Goal: Check status: Check status

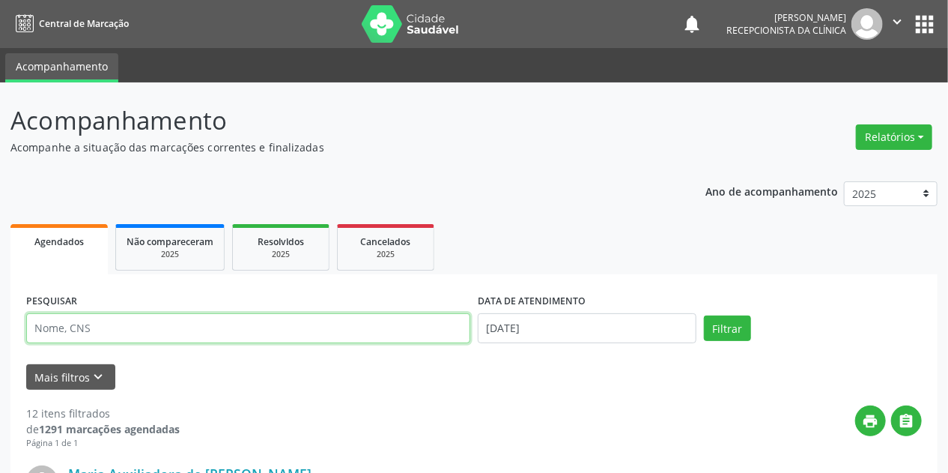
click at [109, 321] on input "text" at bounding box center [248, 328] width 444 height 30
type input "ANASTACIA"
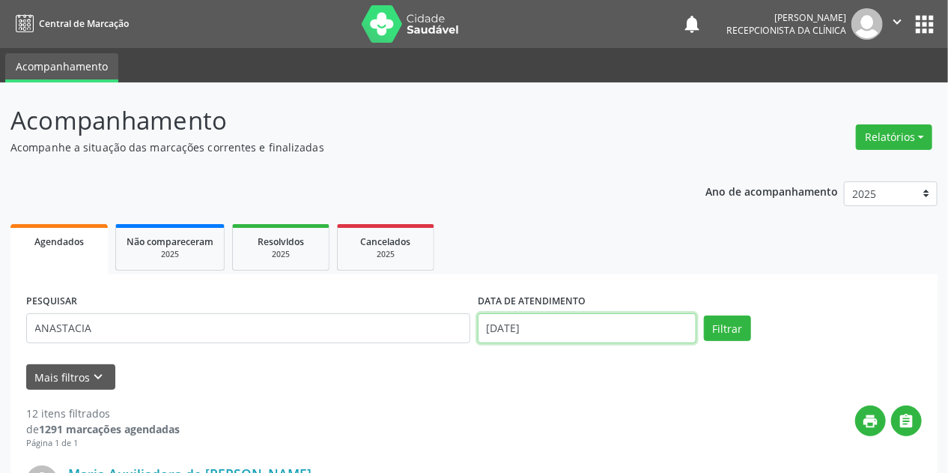
click at [511, 331] on input "[DATE]" at bounding box center [587, 328] width 219 height 30
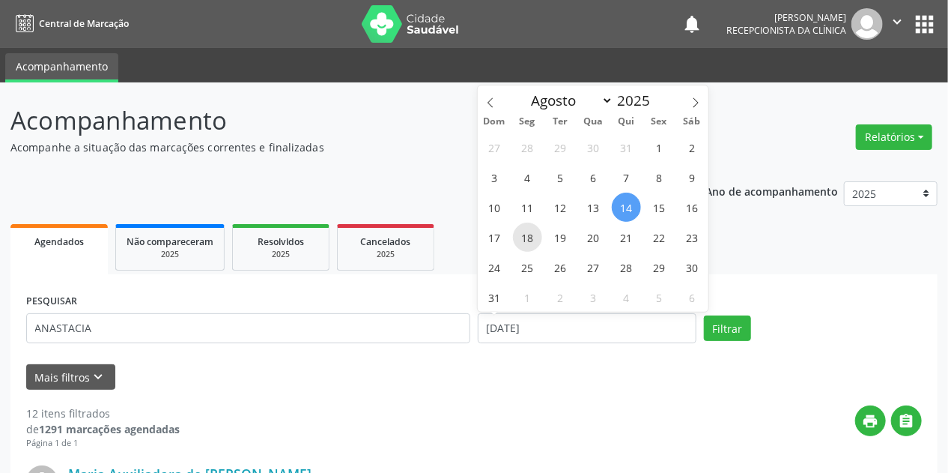
click at [528, 234] on span "18" at bounding box center [527, 236] width 29 height 29
type input "18/08/2025"
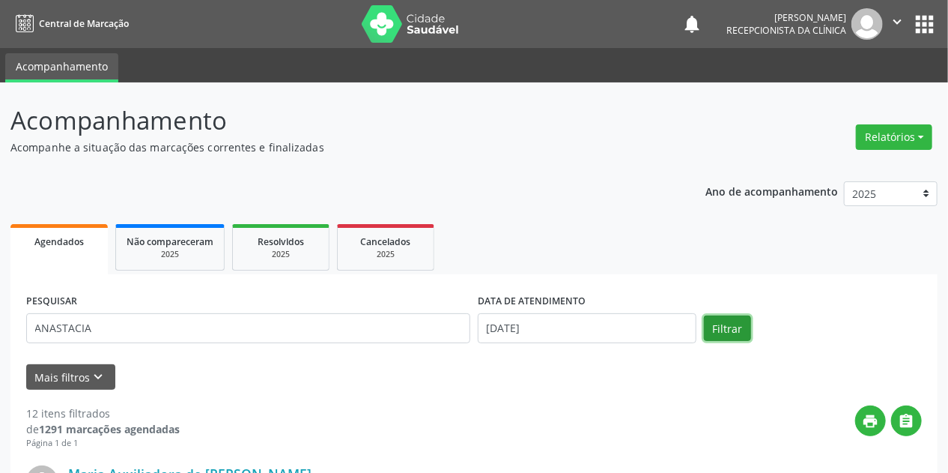
click at [743, 329] on button "Filtrar" at bounding box center [727, 327] width 47 height 25
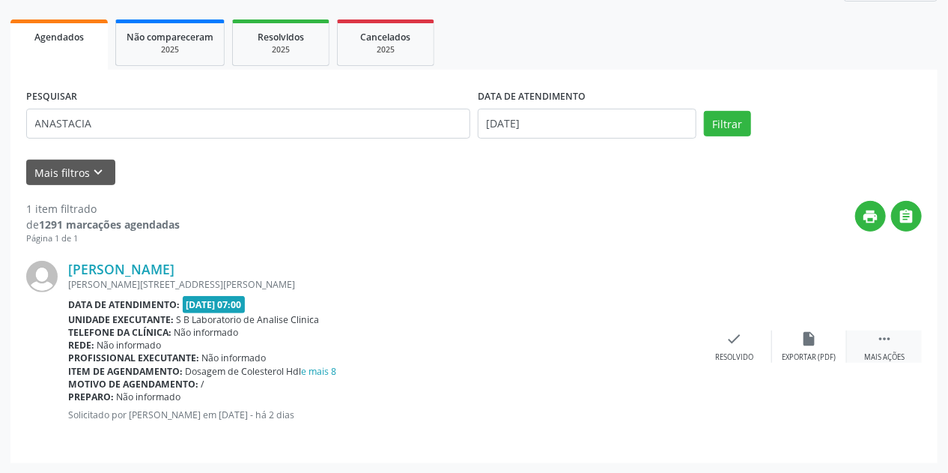
click at [876, 334] on icon "" at bounding box center [884, 338] width 16 height 16
click at [672, 345] on div "print Imprimir" at bounding box center [659, 346] width 75 height 32
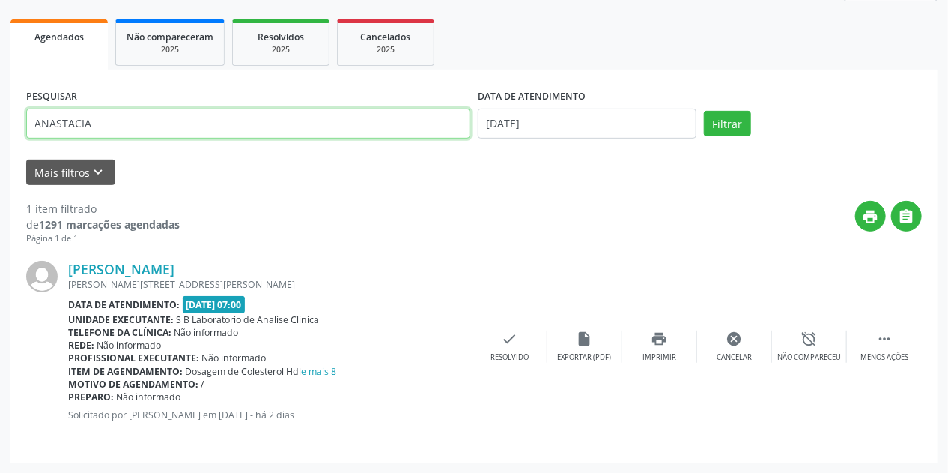
drag, startPoint x: 121, startPoint y: 120, endPoint x: 0, endPoint y: 144, distance: 123.7
click at [0, 144] on div "Acompanhamento Acompanhe a situação das marcações correntes e finalizadas Relat…" at bounding box center [474, 176] width 948 height 596
click at [704, 111] on button "Filtrar" at bounding box center [727, 123] width 47 height 25
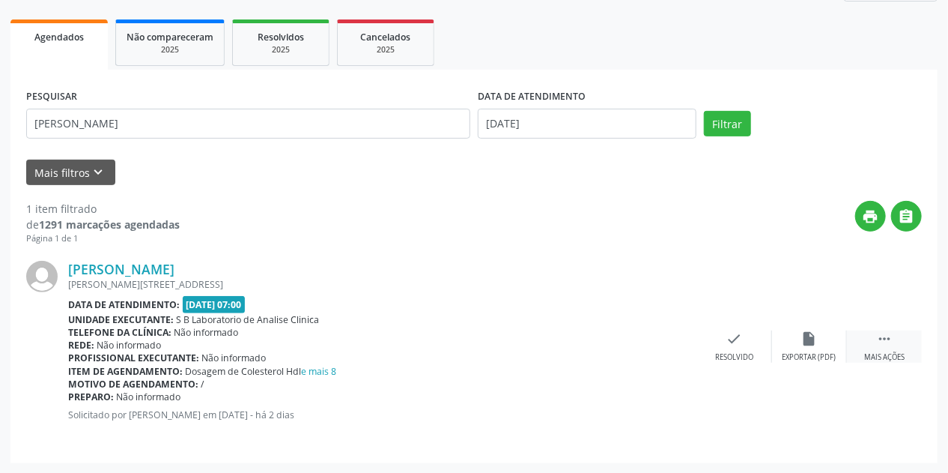
click at [897, 342] on div " Mais ações" at bounding box center [884, 346] width 75 height 32
click at [671, 339] on div "print Imprimir" at bounding box center [659, 346] width 75 height 32
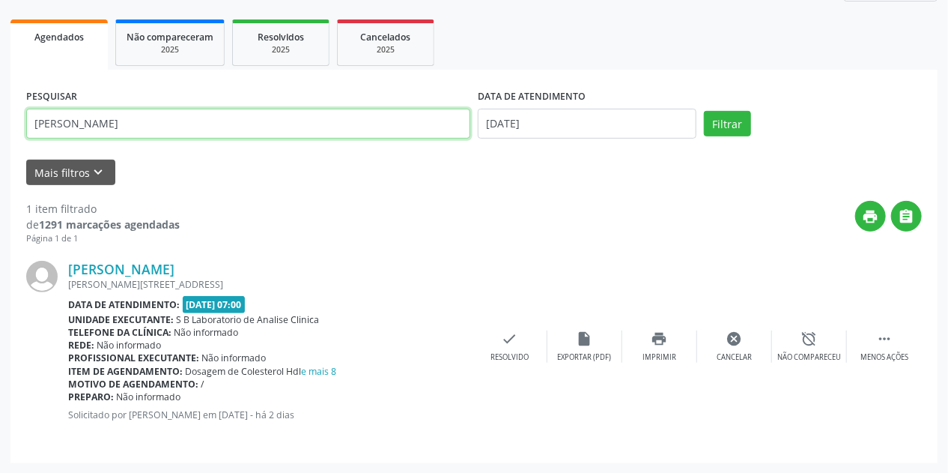
drag, startPoint x: 124, startPoint y: 125, endPoint x: 0, endPoint y: 174, distance: 132.8
click at [0, 164] on div "Acompanhamento Acompanhe a situação das marcações correntes e finalizadas Relat…" at bounding box center [474, 176] width 948 height 596
click at [704, 111] on button "Filtrar" at bounding box center [727, 123] width 47 height 25
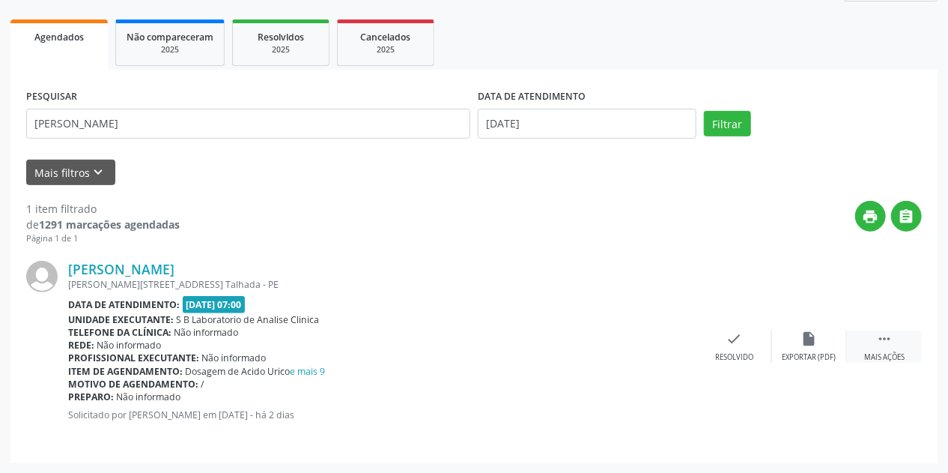
click at [888, 346] on div " Mais ações" at bounding box center [884, 346] width 75 height 32
click at [669, 333] on div "print Imprimir" at bounding box center [659, 346] width 75 height 32
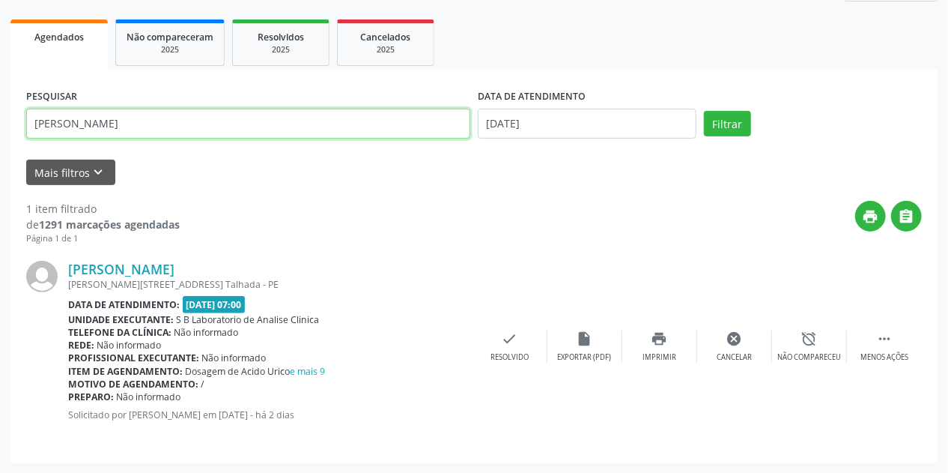
drag, startPoint x: 184, startPoint y: 126, endPoint x: 0, endPoint y: 199, distance: 198.4
click at [0, 199] on div "Acompanhamento Acompanhe a situação das marcações correntes e finalizadas Relat…" at bounding box center [474, 176] width 948 height 596
click at [704, 111] on button "Filtrar" at bounding box center [727, 123] width 47 height 25
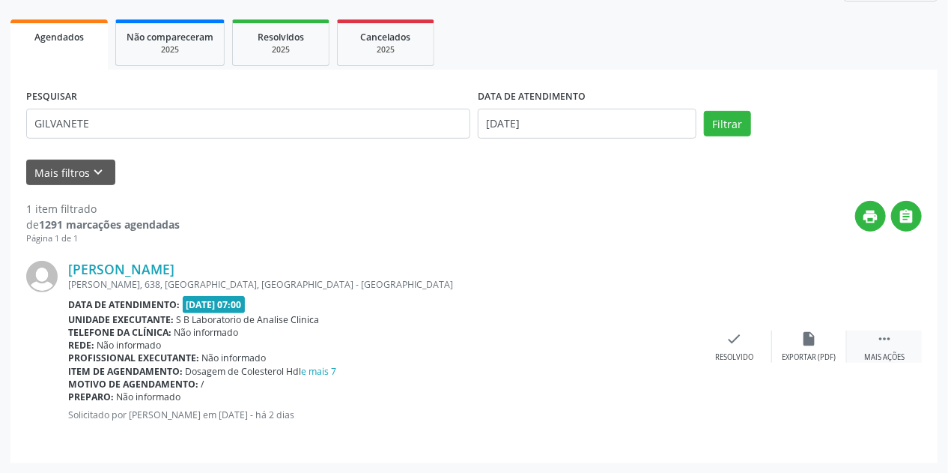
click at [879, 330] on icon "" at bounding box center [884, 338] width 16 height 16
click at [658, 334] on icon "print" at bounding box center [660, 338] width 16 height 16
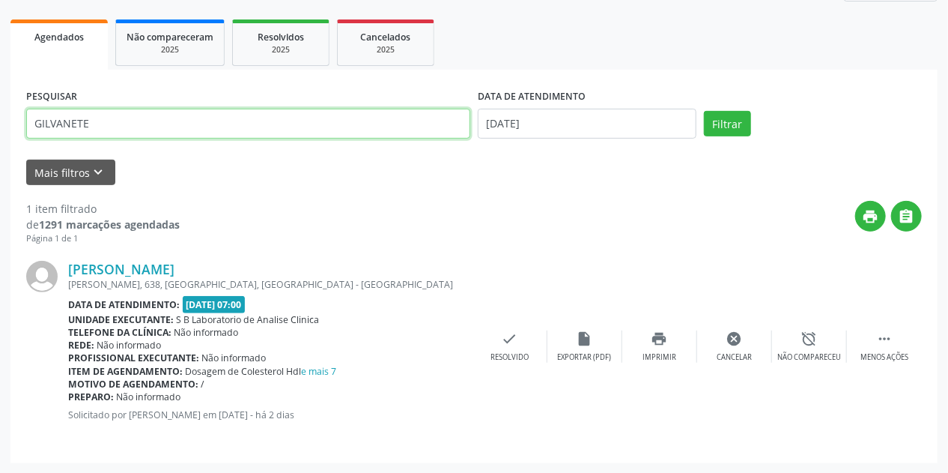
drag, startPoint x: 108, startPoint y: 123, endPoint x: 0, endPoint y: 157, distance: 113.2
click at [0, 157] on div "Acompanhamento Acompanhe a situação das marcações correntes e finalizadas Relat…" at bounding box center [474, 176] width 948 height 596
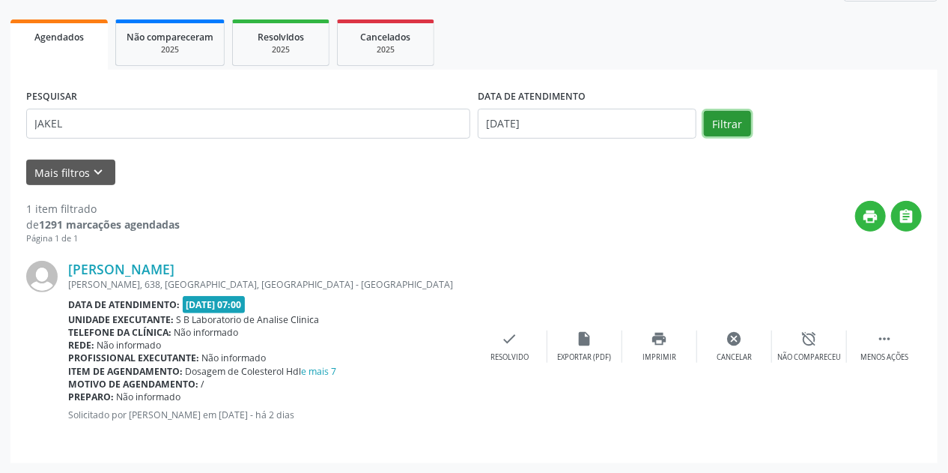
click at [734, 120] on button "Filtrar" at bounding box center [727, 123] width 47 height 25
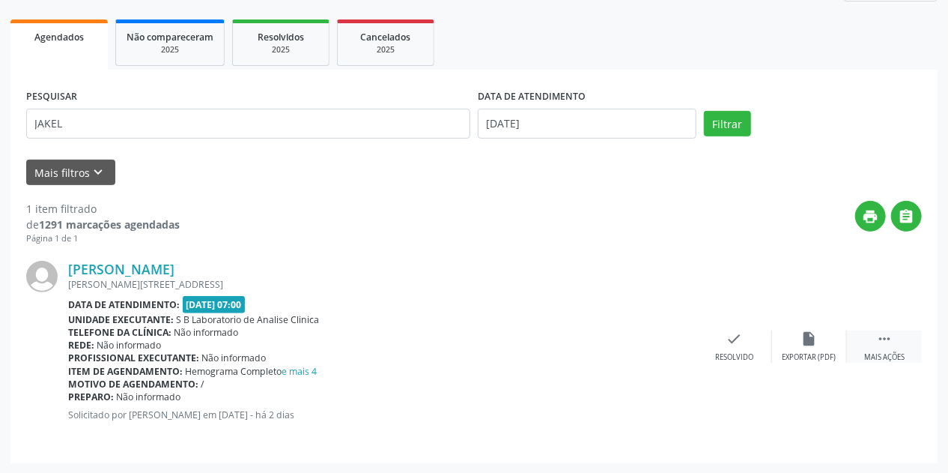
click at [879, 339] on icon "" at bounding box center [884, 338] width 16 height 16
click at [652, 336] on icon "print" at bounding box center [660, 338] width 16 height 16
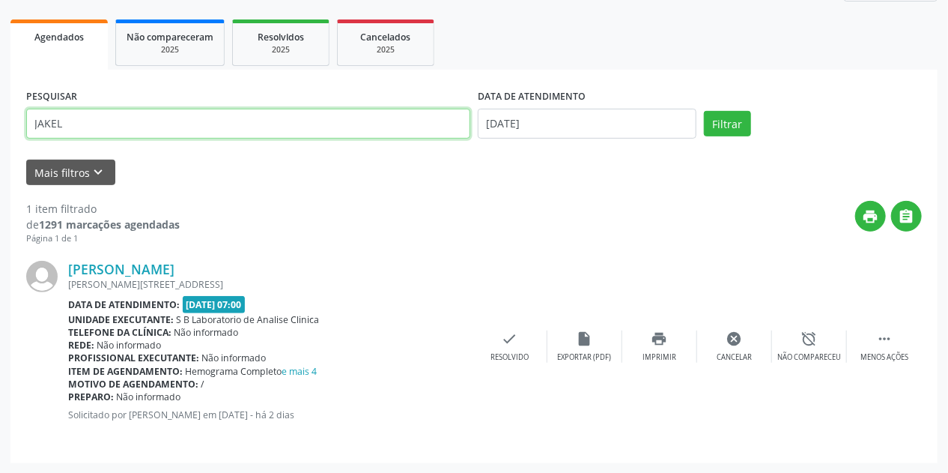
drag, startPoint x: 133, startPoint y: 132, endPoint x: 0, endPoint y: 148, distance: 133.6
click at [0, 148] on div "Acompanhamento Acompanhe a situação das marcações correntes e finalizadas Relat…" at bounding box center [474, 176] width 948 height 596
click at [704, 111] on button "Filtrar" at bounding box center [727, 123] width 47 height 25
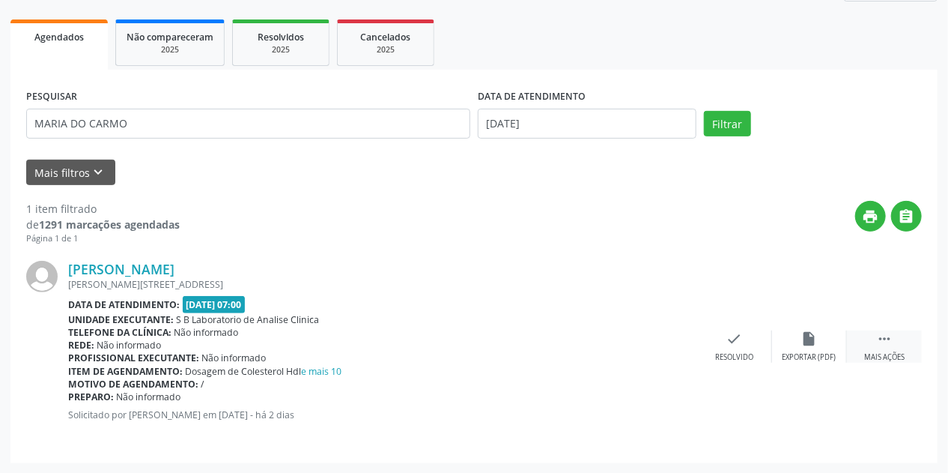
click at [897, 347] on div " Mais ações" at bounding box center [884, 346] width 75 height 32
click at [675, 348] on div "print Imprimir" at bounding box center [659, 346] width 75 height 32
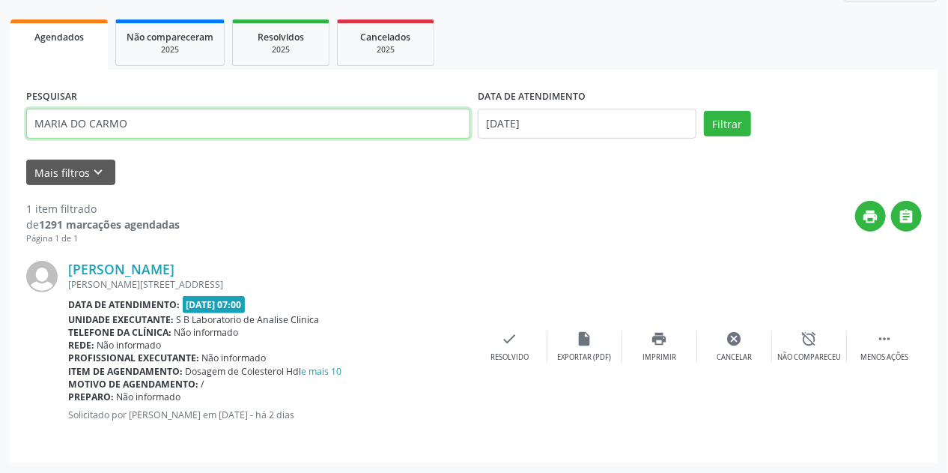
drag, startPoint x: 164, startPoint y: 130, endPoint x: 0, endPoint y: 179, distance: 171.1
click at [0, 179] on div "Acompanhamento Acompanhe a situação das marcações correntes e finalizadas Relat…" at bounding box center [474, 176] width 948 height 596
click at [704, 111] on button "Filtrar" at bounding box center [727, 123] width 47 height 25
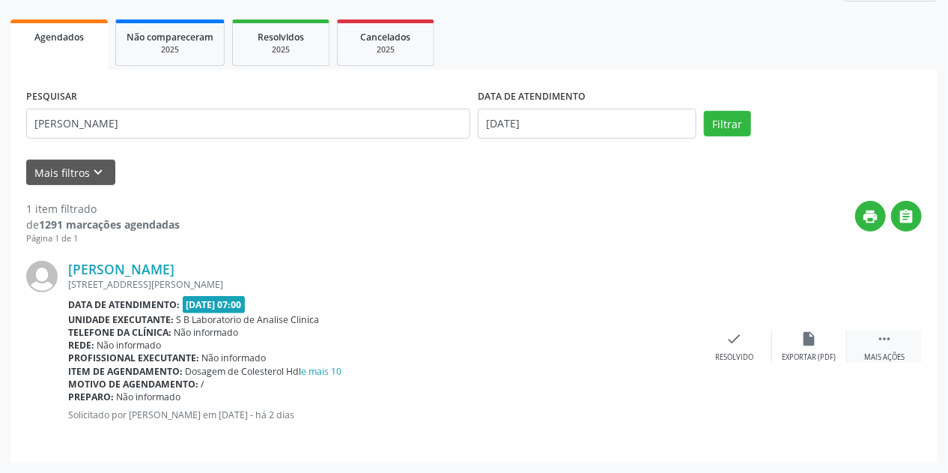
click at [867, 345] on div " Mais ações" at bounding box center [884, 346] width 75 height 32
click at [674, 342] on div "print Imprimir" at bounding box center [659, 346] width 75 height 32
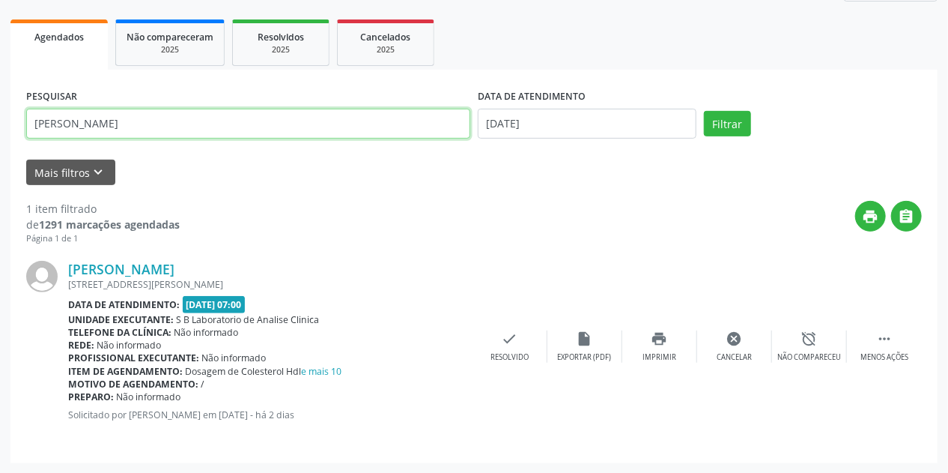
drag, startPoint x: 150, startPoint y: 123, endPoint x: 0, endPoint y: 138, distance: 150.6
click at [0, 138] on div "Acompanhamento Acompanhe a situação das marcações correntes e finalizadas Relat…" at bounding box center [474, 176] width 948 height 596
click at [704, 111] on button "Filtrar" at bounding box center [727, 123] width 47 height 25
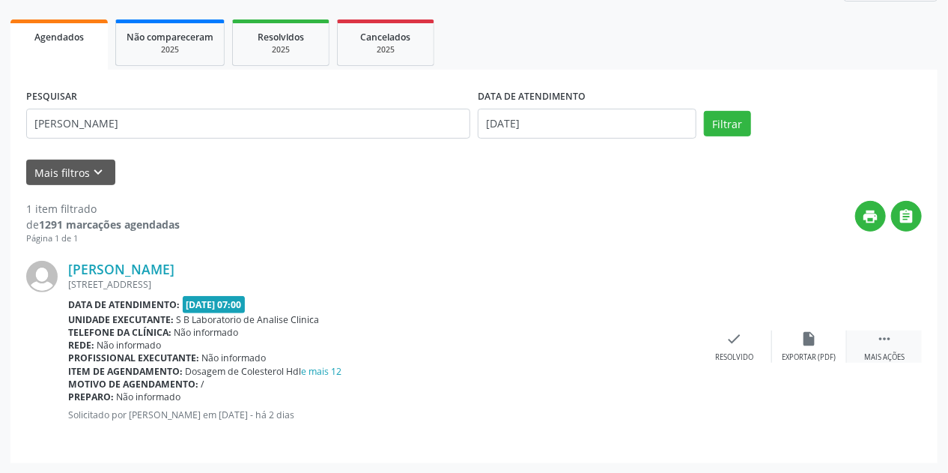
click at [866, 348] on div " Mais ações" at bounding box center [884, 346] width 75 height 32
click at [659, 340] on icon "print" at bounding box center [660, 338] width 16 height 16
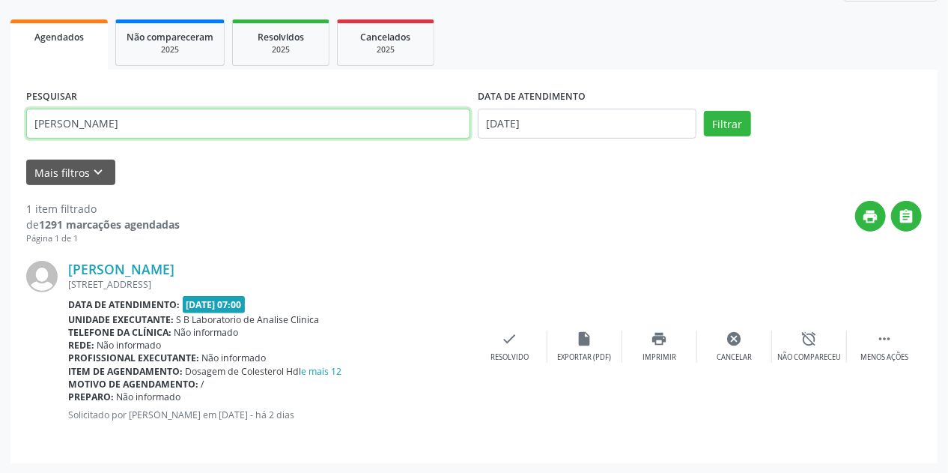
drag, startPoint x: 108, startPoint y: 115, endPoint x: 16, endPoint y: 134, distance: 94.0
click at [16, 134] on div "PESQUISAR PATRICIA DATA DE ATENDIMENTO 18/08/2025 Filtrar UNIDADE DE REFERÊNCIA…" at bounding box center [473, 266] width 927 height 393
click at [704, 111] on button "Filtrar" at bounding box center [727, 123] width 47 height 25
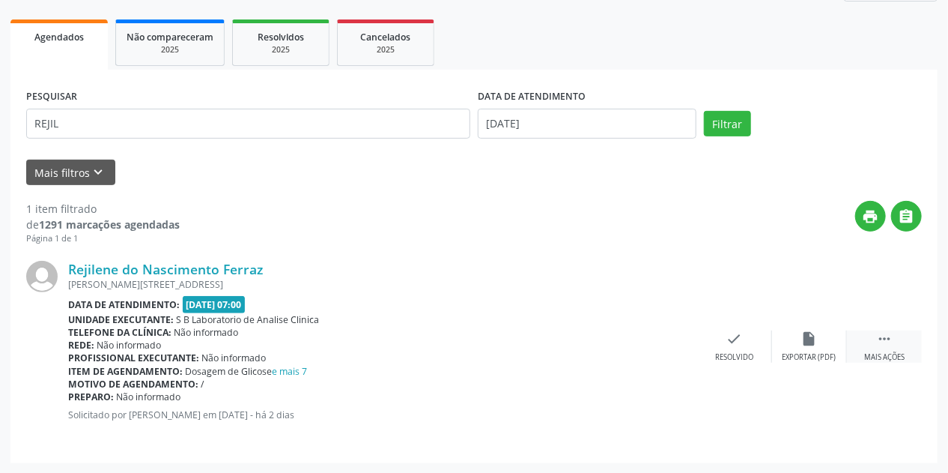
click at [887, 350] on div " Mais ações" at bounding box center [884, 346] width 75 height 32
click at [656, 348] on div "print Imprimir" at bounding box center [659, 346] width 75 height 32
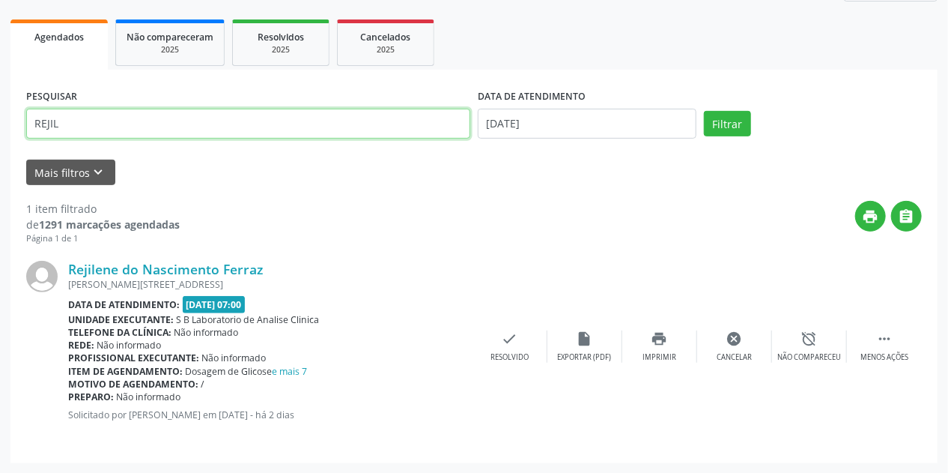
click at [132, 131] on input "REJIL" at bounding box center [248, 124] width 444 height 30
click at [704, 111] on button "Filtrar" at bounding box center [727, 123] width 47 height 25
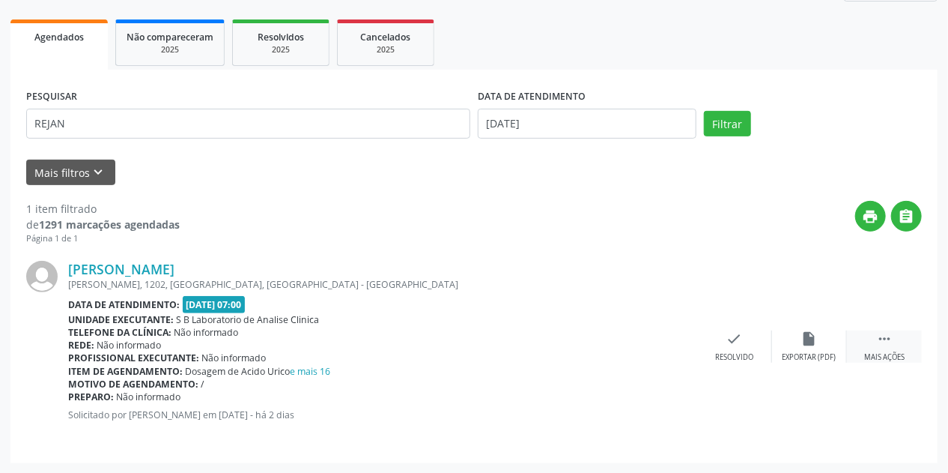
click at [887, 342] on icon "" at bounding box center [884, 338] width 16 height 16
click at [664, 343] on icon "print" at bounding box center [660, 338] width 16 height 16
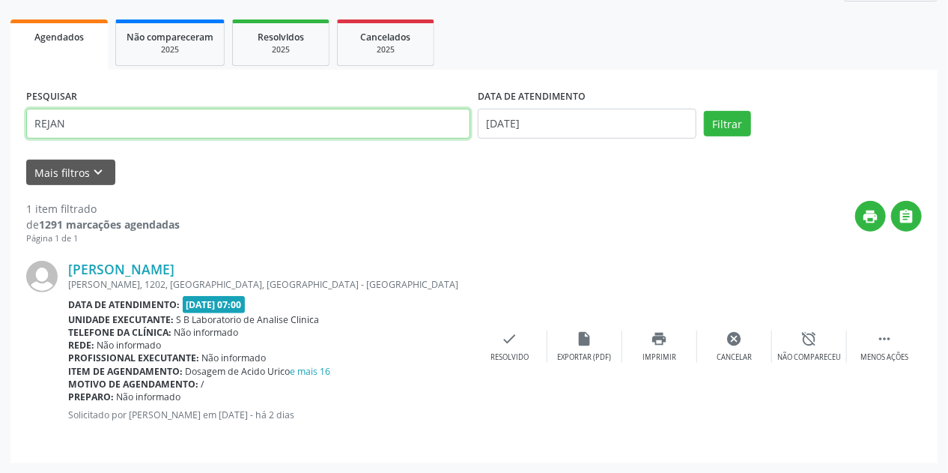
drag, startPoint x: 49, startPoint y: 124, endPoint x: 0, endPoint y: 138, distance: 51.2
click at [0, 138] on div "Acompanhamento Acompanhe a situação das marcações correntes e finalizadas Relat…" at bounding box center [474, 176] width 948 height 596
click at [704, 111] on button "Filtrar" at bounding box center [727, 123] width 47 height 25
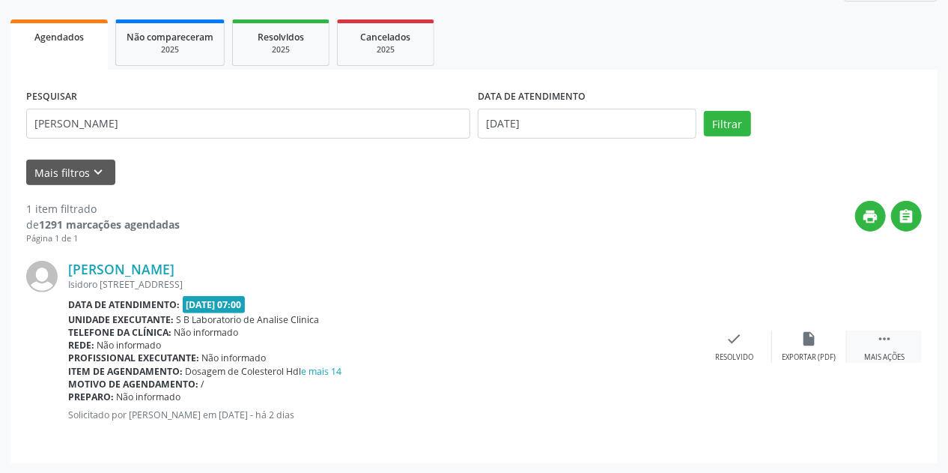
click at [872, 338] on div " Mais ações" at bounding box center [884, 346] width 75 height 32
click at [669, 341] on div "print Imprimir" at bounding box center [659, 346] width 75 height 32
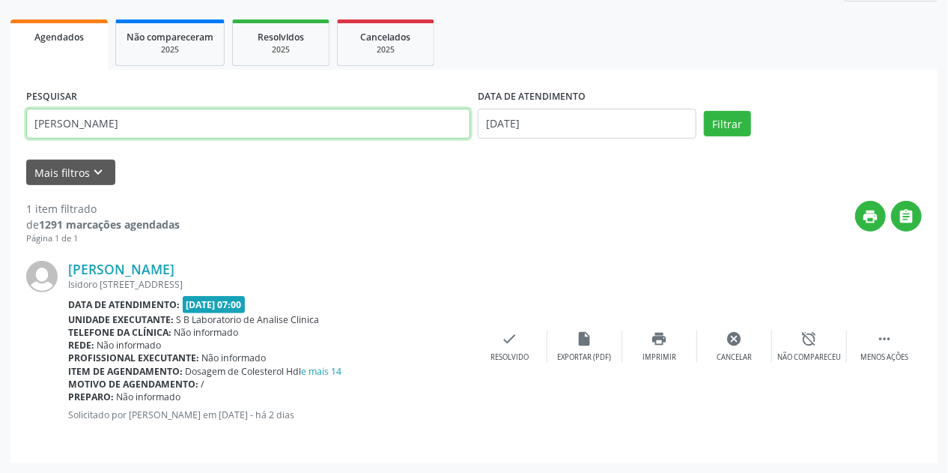
drag, startPoint x: 101, startPoint y: 129, endPoint x: 0, endPoint y: 137, distance: 101.5
click at [0, 137] on div "Acompanhamento Acompanhe a situação das marcações correntes e finalizadas Relat…" at bounding box center [474, 176] width 948 height 596
type input "N"
type input "VANDER"
click at [704, 111] on button "Filtrar" at bounding box center [727, 123] width 47 height 25
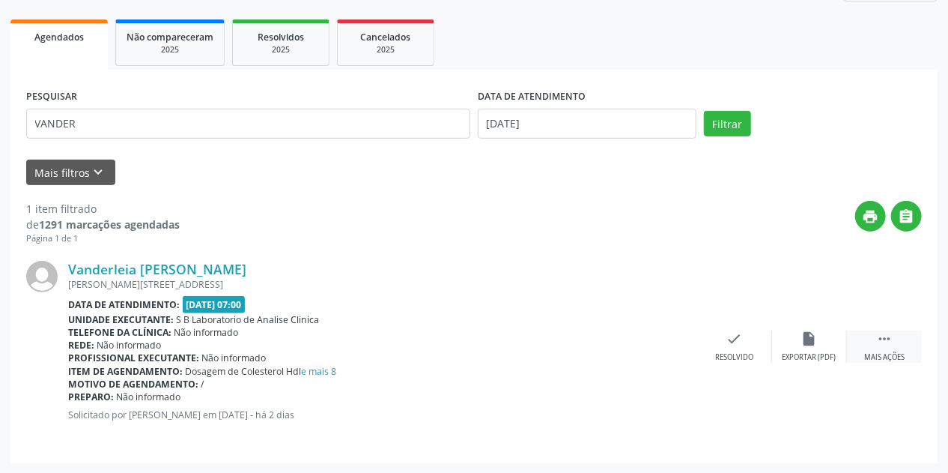
click at [875, 342] on div " Mais ações" at bounding box center [884, 346] width 75 height 32
click at [665, 342] on icon "print" at bounding box center [660, 338] width 16 height 16
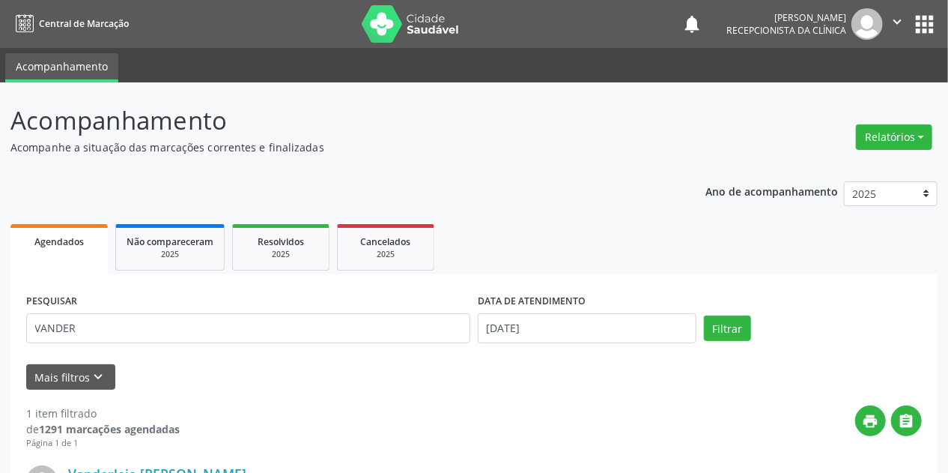
click at [402, 16] on img at bounding box center [410, 23] width 97 height 37
